Goal: Task Accomplishment & Management: Use online tool/utility

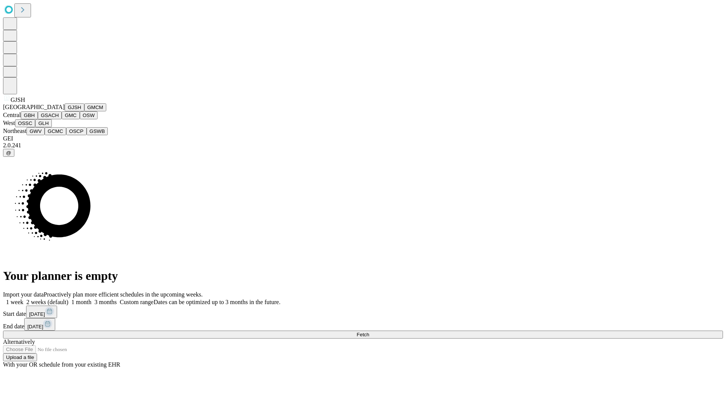
click at [65, 111] on button "GJSH" at bounding box center [75, 107] width 20 height 8
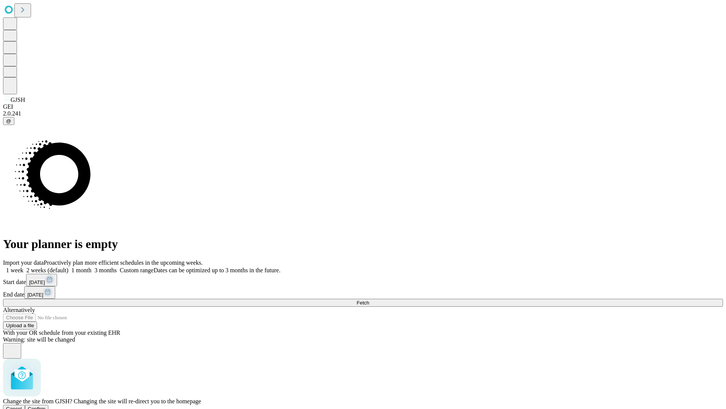
click at [46, 406] on span "Confirm" at bounding box center [37, 409] width 18 height 6
click at [92, 267] on label "1 month" at bounding box center [79, 270] width 23 height 6
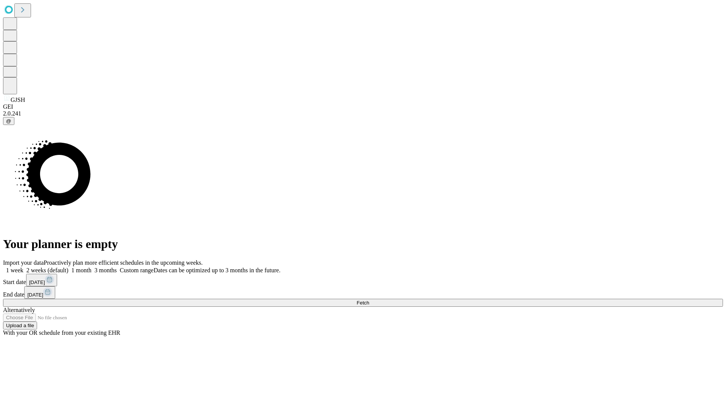
click at [369, 300] on span "Fetch" at bounding box center [363, 303] width 12 height 6
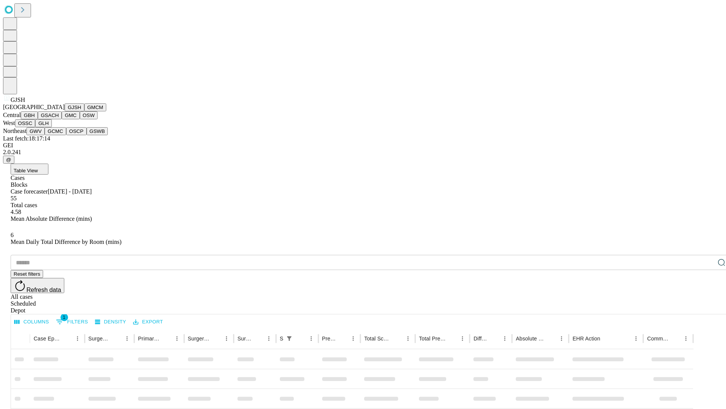
click at [84, 111] on button "GMCM" at bounding box center [95, 107] width 22 height 8
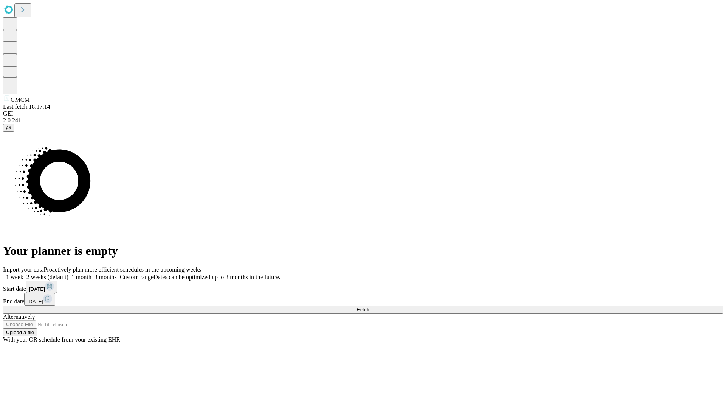
click at [92, 274] on label "1 month" at bounding box center [79, 277] width 23 height 6
click at [369, 306] on span "Fetch" at bounding box center [363, 309] width 12 height 6
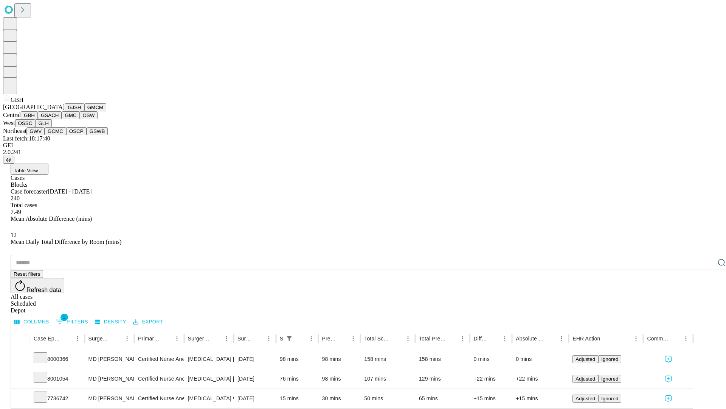
click at [59, 119] on button "GSACH" at bounding box center [50, 115] width 24 height 8
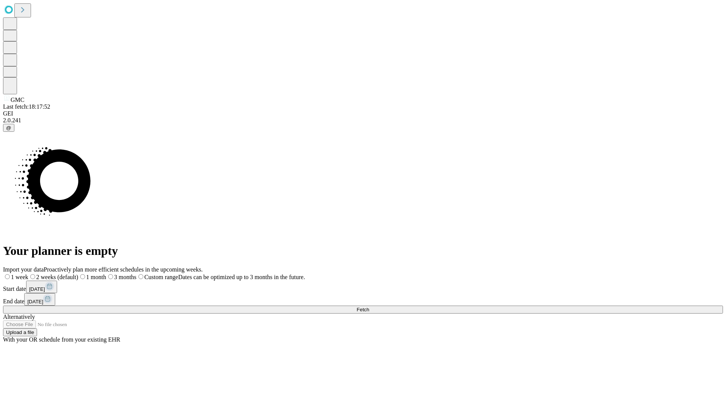
click at [369, 306] on span "Fetch" at bounding box center [363, 309] width 12 height 6
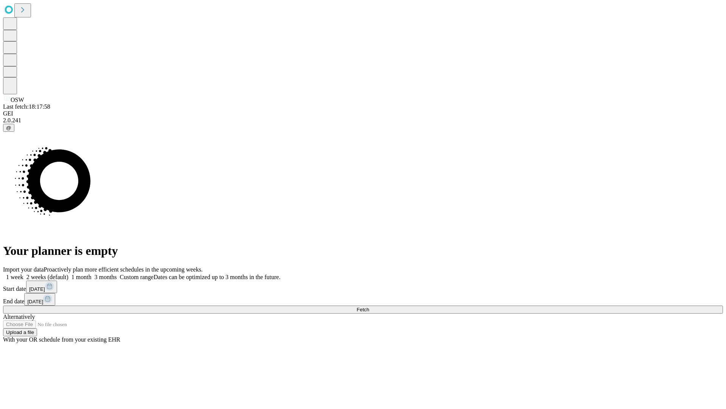
click at [92, 274] on label "1 month" at bounding box center [79, 277] width 23 height 6
click at [369, 306] on span "Fetch" at bounding box center [363, 309] width 12 height 6
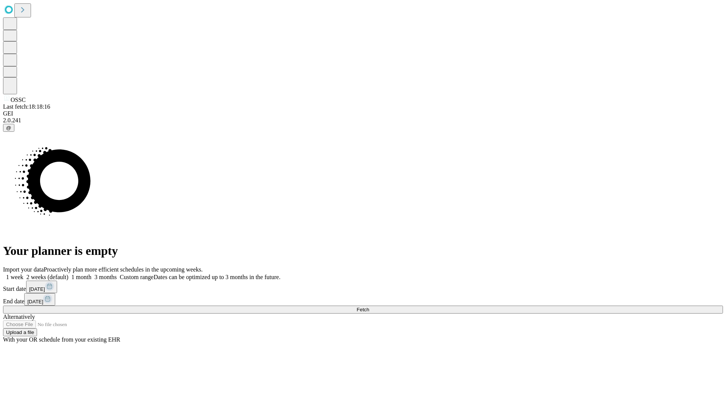
click at [92, 274] on label "1 month" at bounding box center [79, 277] width 23 height 6
click at [369, 306] on span "Fetch" at bounding box center [363, 309] width 12 height 6
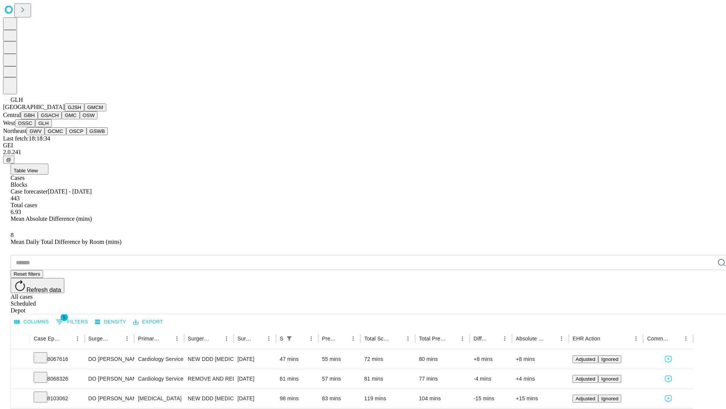
click at [45, 135] on button "GWV" at bounding box center [35, 131] width 18 height 8
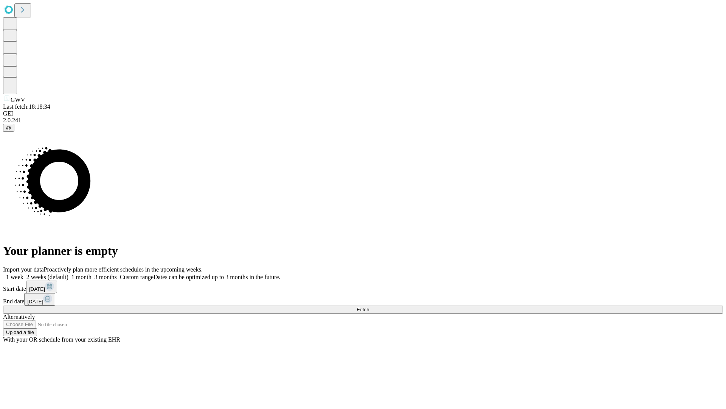
click at [369, 306] on span "Fetch" at bounding box center [363, 309] width 12 height 6
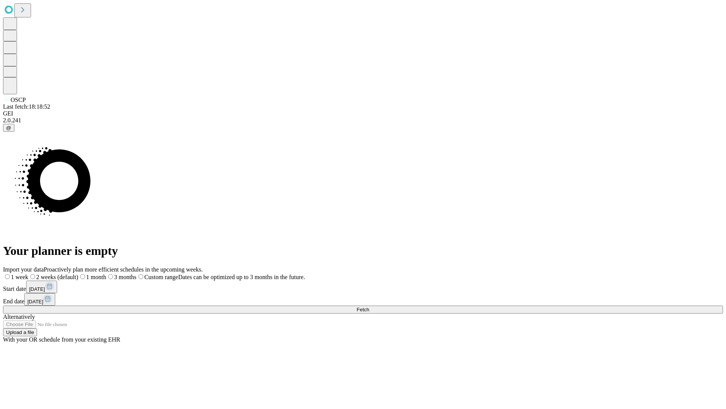
click at [106, 274] on label "1 month" at bounding box center [92, 277] width 28 height 6
click at [369, 306] on span "Fetch" at bounding box center [363, 309] width 12 height 6
